Goal: Information Seeking & Learning: Compare options

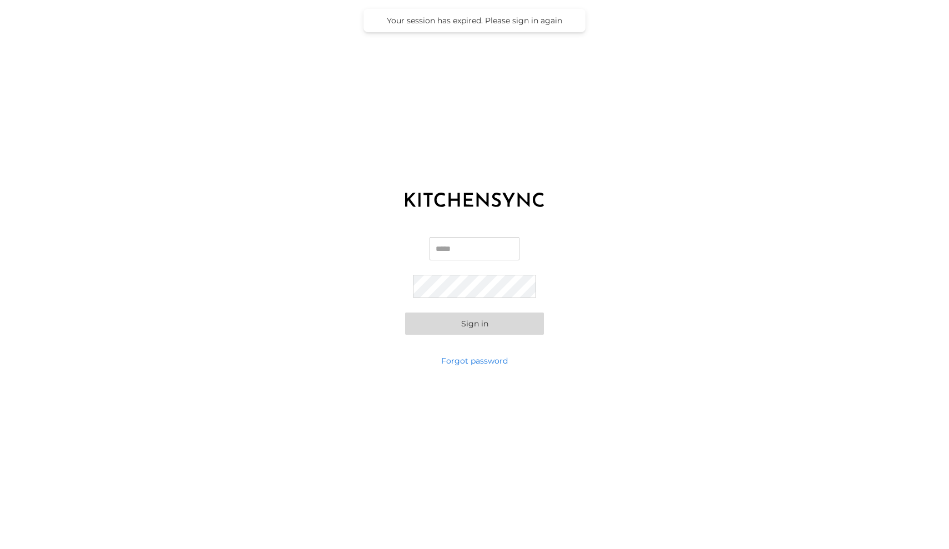
type input "**********"
click at [475, 325] on button "Sign in" at bounding box center [474, 323] width 139 height 22
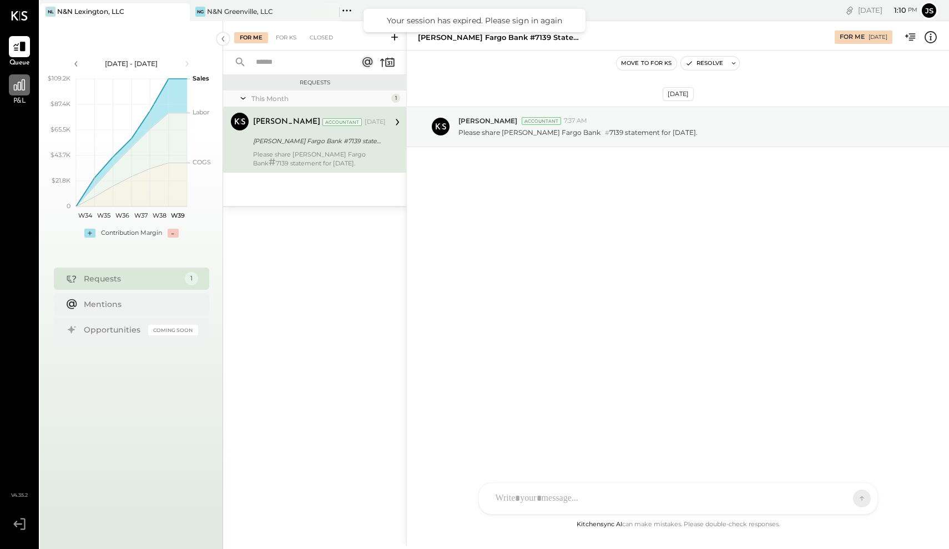
click at [26, 93] on div at bounding box center [19, 84] width 21 height 21
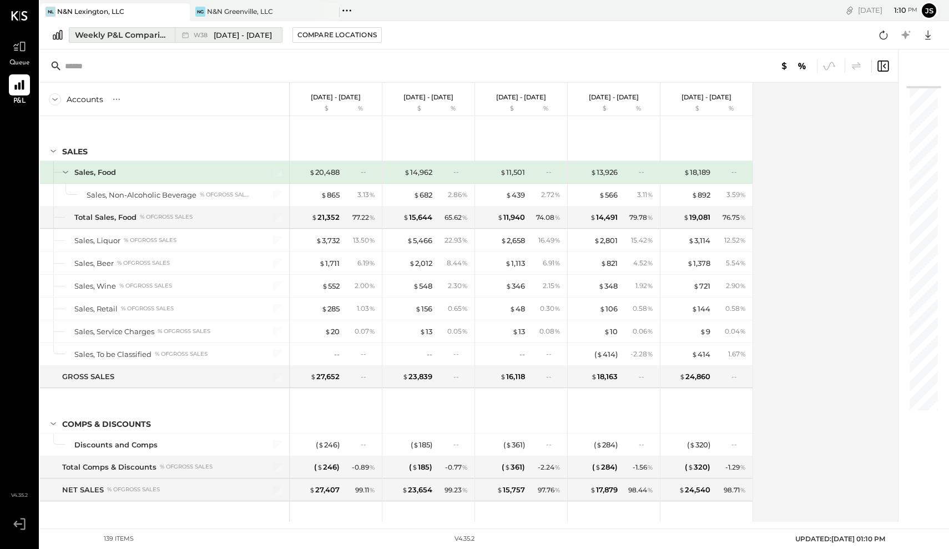
click at [226, 38] on span "[DATE] - [DATE]" at bounding box center [243, 35] width 58 height 11
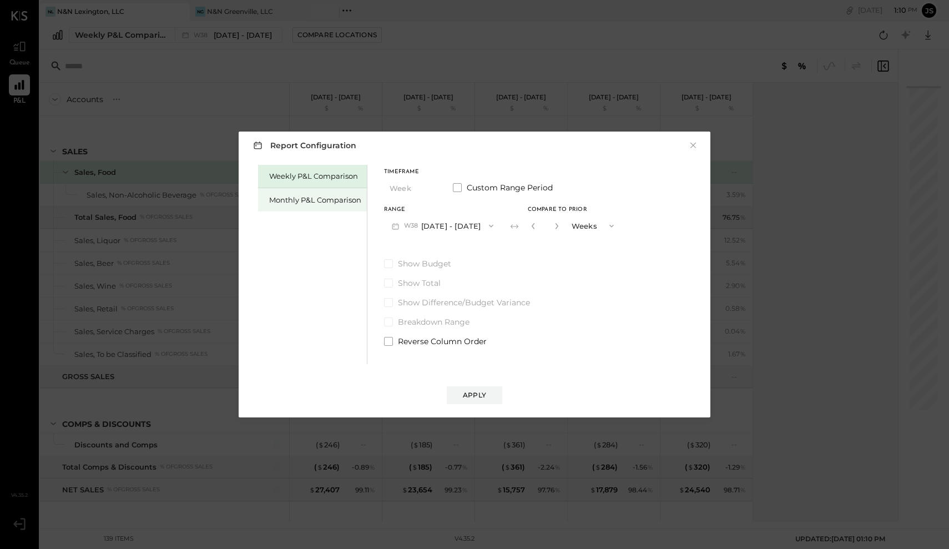
click at [298, 196] on div "Monthly P&L Comparison" at bounding box center [315, 200] width 92 height 11
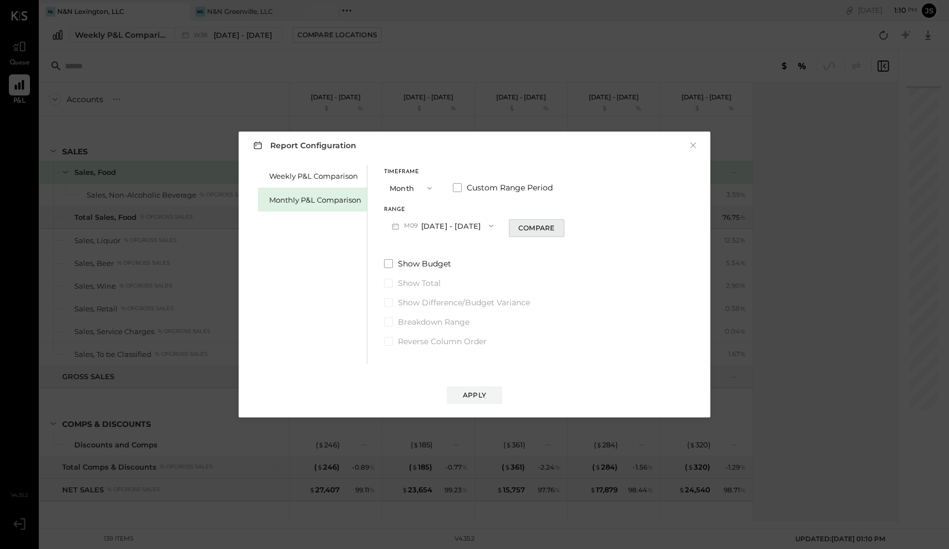
click at [537, 229] on div "Compare" at bounding box center [536, 227] width 36 height 9
click at [553, 224] on icon "button" at bounding box center [556, 226] width 7 height 7
type input "*"
click at [486, 394] on button "Apply" at bounding box center [475, 395] width 56 height 18
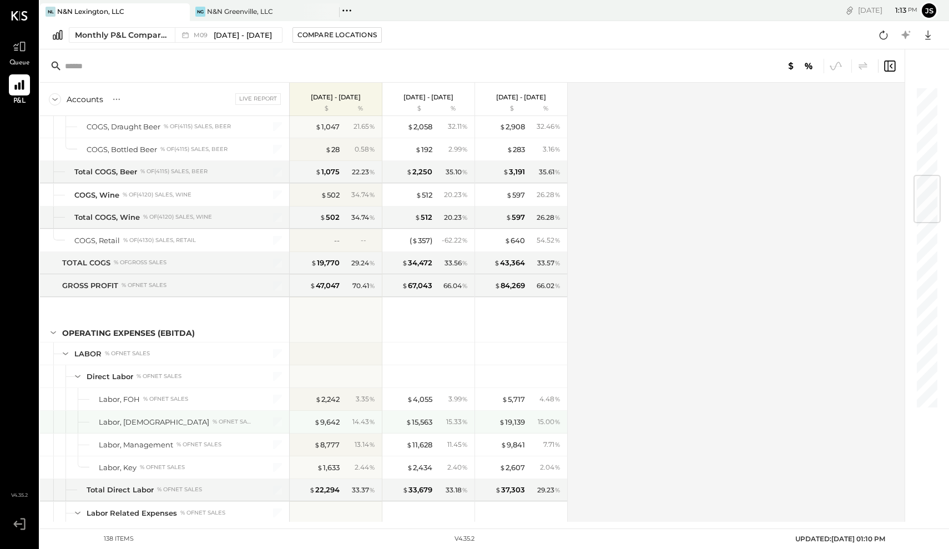
scroll to position [740, 0]
